Goal: Task Accomplishment & Management: Manage account settings

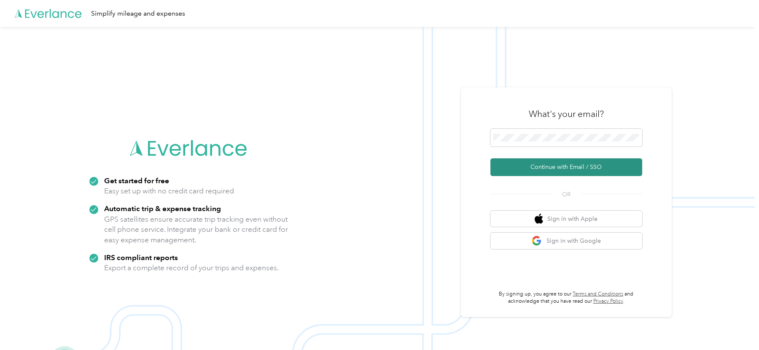
click at [536, 168] on button "Continue with Email / SSO" at bounding box center [566, 167] width 152 height 18
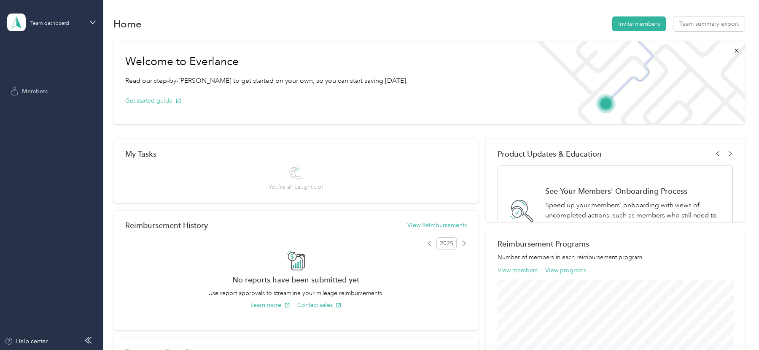
click at [26, 97] on div "Members" at bounding box center [51, 90] width 89 height 15
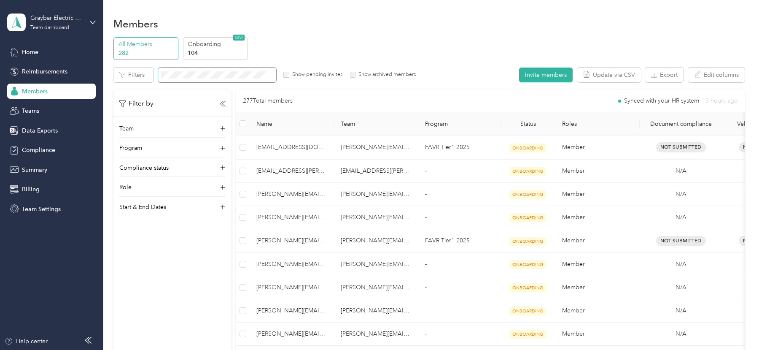
click at [181, 79] on span at bounding box center [217, 74] width 118 height 15
click at [547, 74] on button "Invite members" at bounding box center [546, 74] width 54 height 15
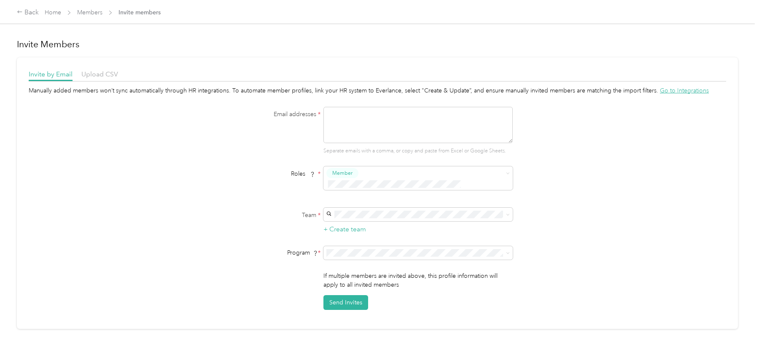
scroll to position [169, 0]
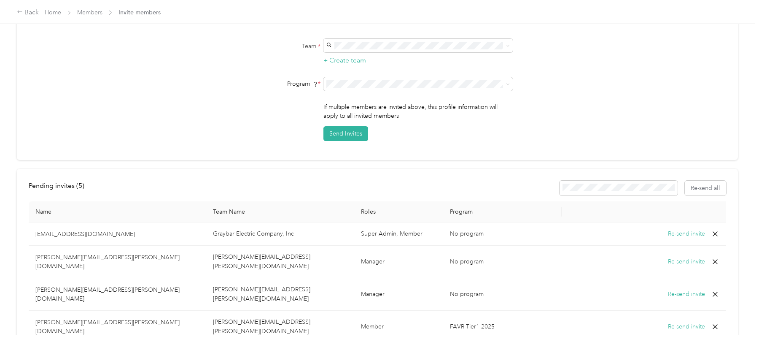
click at [67, 229] on p "[EMAIL_ADDRESS][DOMAIN_NAME]" at bounding box center [117, 233] width 164 height 9
copy p "[EMAIL_ADDRESS][DOMAIN_NAME]"
click at [673, 229] on button "Re-send invite" at bounding box center [686, 233] width 37 height 9
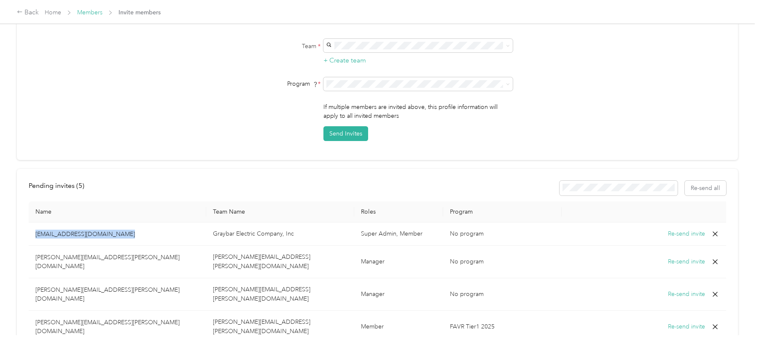
click at [90, 14] on link "Members" at bounding box center [89, 12] width 25 height 7
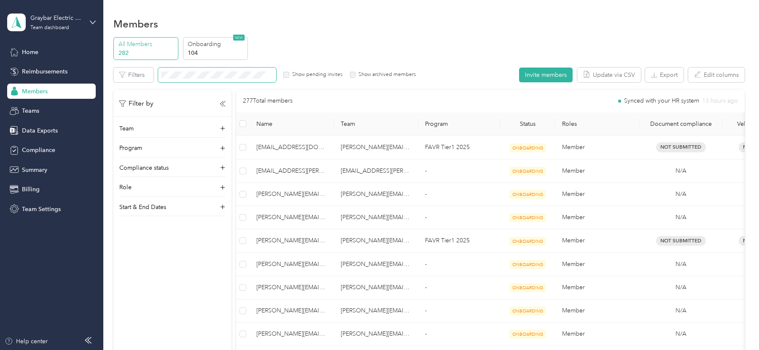
click at [217, 79] on span at bounding box center [217, 74] width 118 height 15
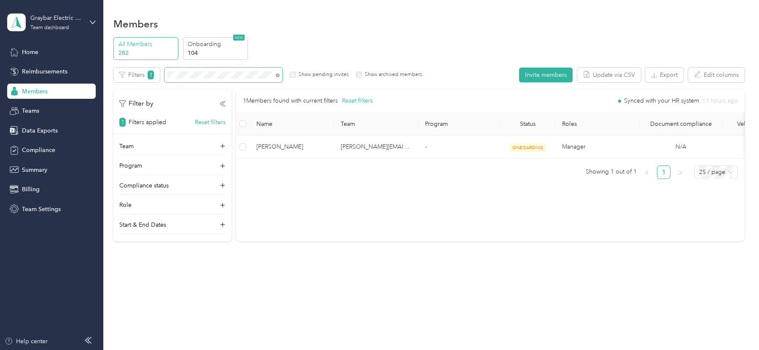
click at [276, 78] on span at bounding box center [276, 74] width 7 height 9
click at [276, 76] on icon at bounding box center [278, 75] width 4 height 4
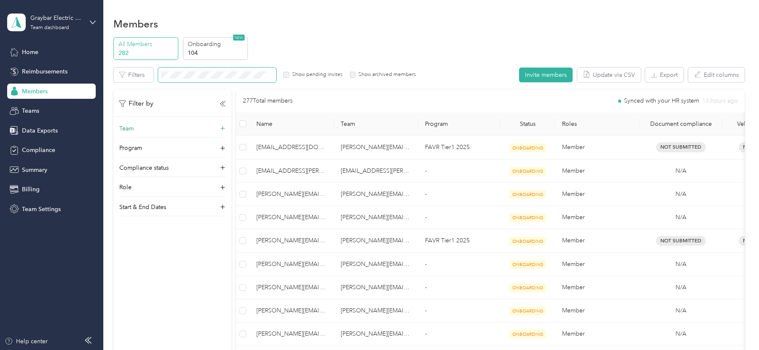
click at [156, 125] on div "Team" at bounding box center [172, 130] width 106 height 13
click at [150, 148] on span at bounding box center [172, 144] width 106 height 15
click at [153, 161] on span "[PERSON_NAME][EMAIL_ADDRESS][PERSON_NAME][DOMAIN_NAME]" at bounding box center [150, 173] width 51 height 34
